Goal: Find specific page/section: Find specific page/section

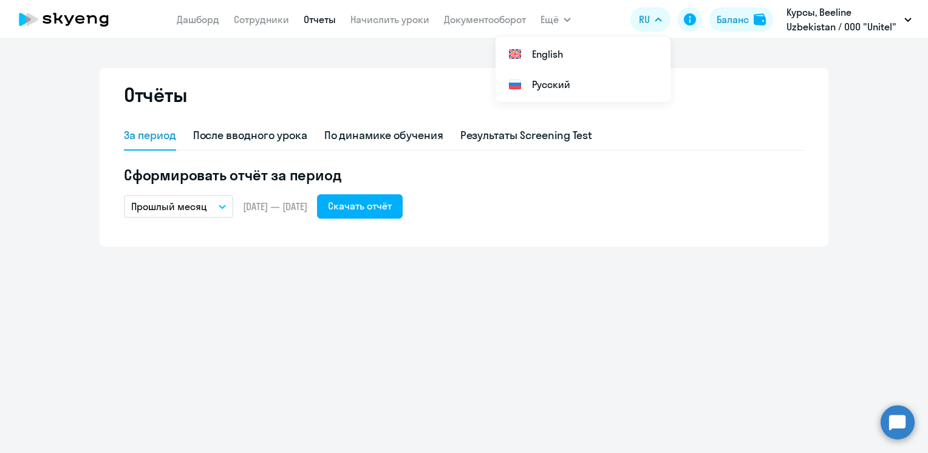
click at [736, 337] on div "Отчёты За период После вводного урока По динамике обучения Результаты Screening…" at bounding box center [464, 246] width 928 height 414
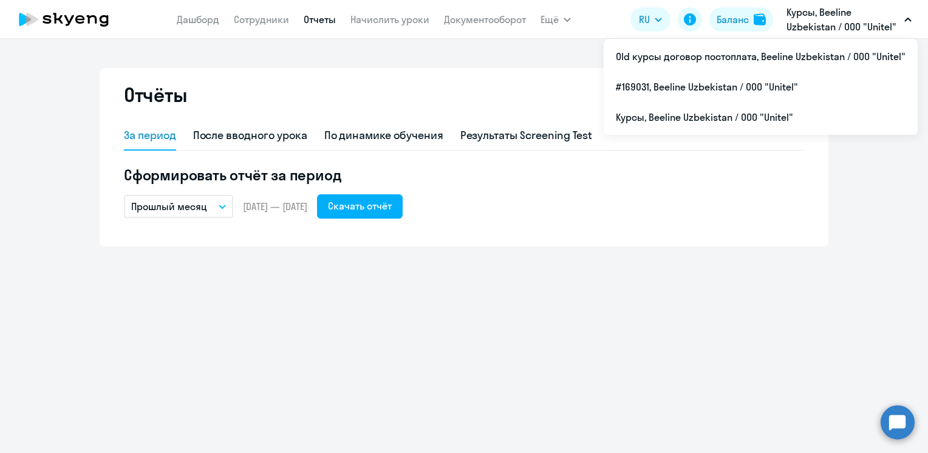
click at [848, 28] on p "Курсы, Beeline Uzbekistan / ООО "Unitel"" at bounding box center [843, 19] width 113 height 29
click at [796, 17] on p "Курсы, Beeline Uzbekistan / ООО "Unitel"" at bounding box center [843, 19] width 113 height 29
click at [797, 18] on p "Курсы, Beeline Uzbekistan / ООО "Unitel"" at bounding box center [843, 19] width 113 height 29
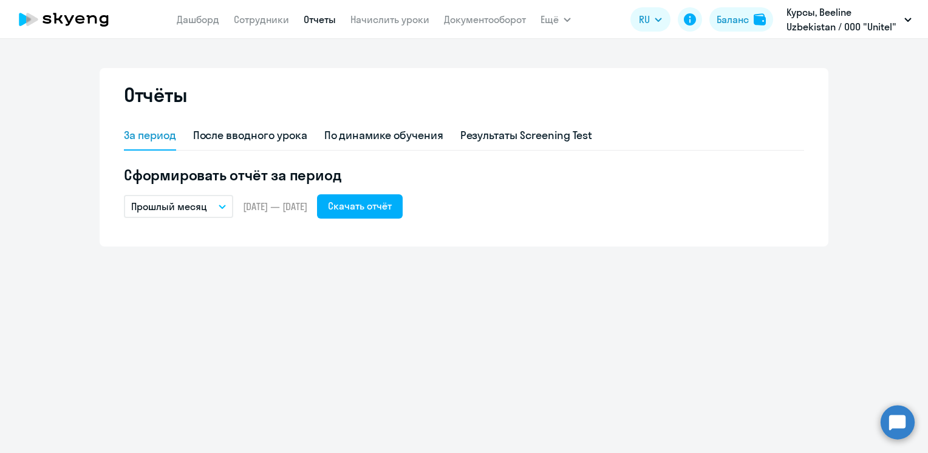
click at [909, 26] on button "Курсы, Beeline Uzbekistan / ООО "Unitel"" at bounding box center [849, 19] width 137 height 29
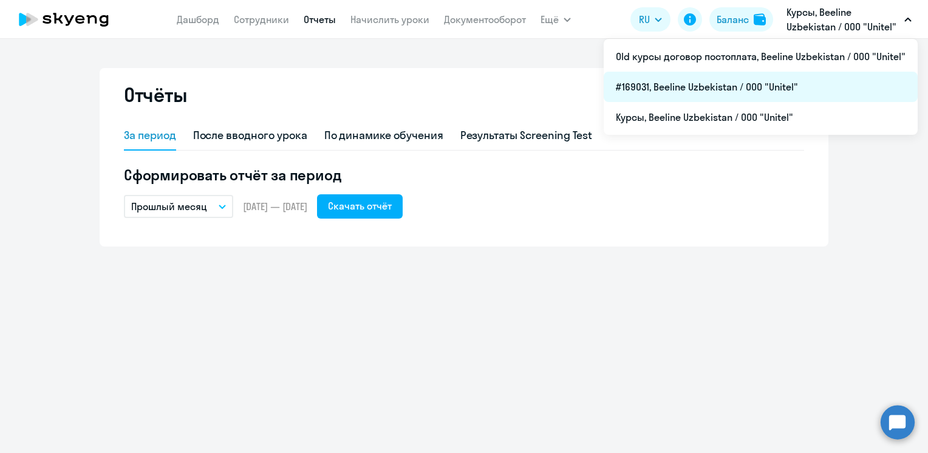
click at [707, 86] on li "#169031, Beeline Uzbekistan / ООО "Unitel"" at bounding box center [761, 87] width 314 height 30
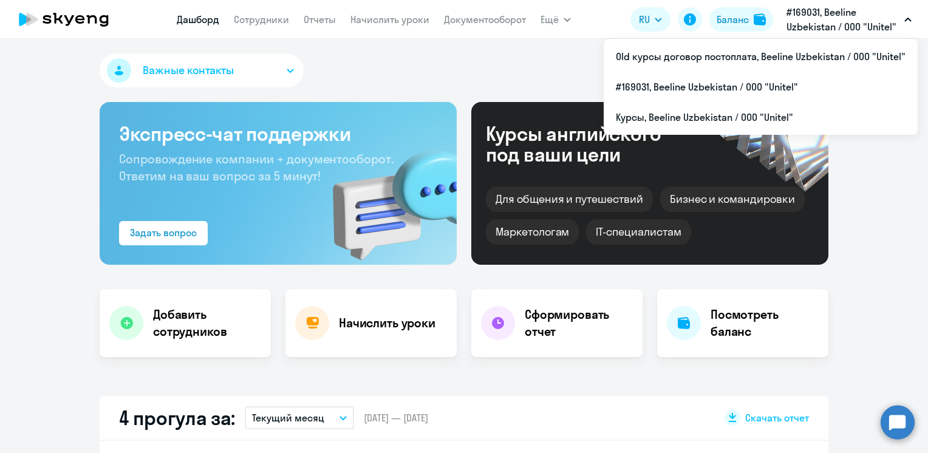
click at [898, 25] on p "#169031, Beeline Uzbekistan / ООО "Unitel"" at bounding box center [843, 19] width 113 height 29
click at [250, 21] on link "Сотрудники" at bounding box center [261, 19] width 55 height 12
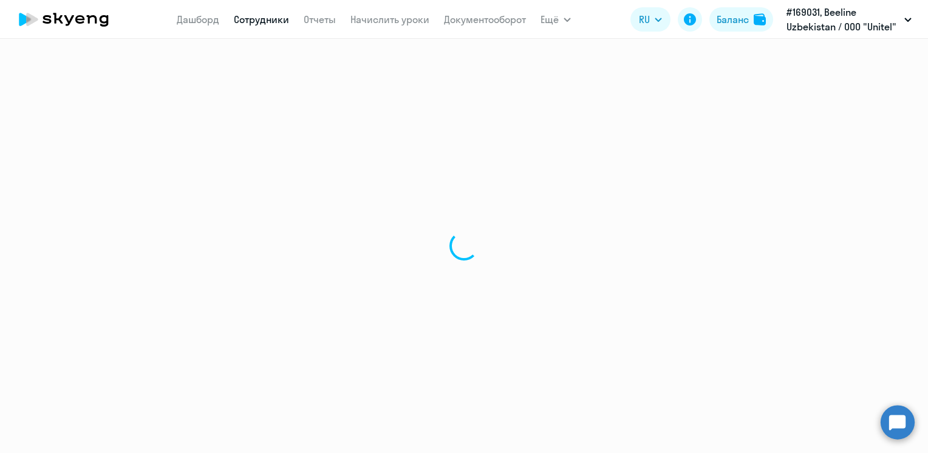
select select "30"
